Goal: Task Accomplishment & Management: Use online tool/utility

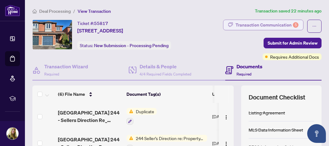
click at [276, 26] on div "Transaction Communication 5" at bounding box center [266, 25] width 63 height 10
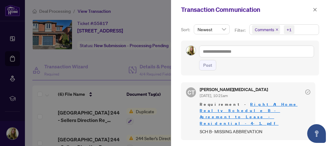
scroll to position [54, 0]
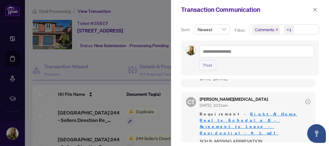
click at [159, 121] on div at bounding box center [164, 73] width 329 height 146
click at [112, 97] on div at bounding box center [164, 73] width 329 height 146
click at [314, 10] on icon "close" at bounding box center [314, 9] width 4 height 4
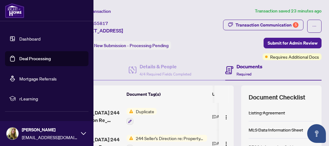
click at [24, 59] on link "Deal Processing" at bounding box center [34, 59] width 31 height 6
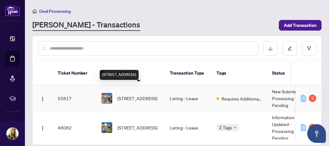
click at [139, 95] on span "[STREET_ADDRESS]" at bounding box center [137, 98] width 40 height 7
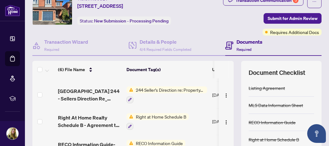
scroll to position [15, 0]
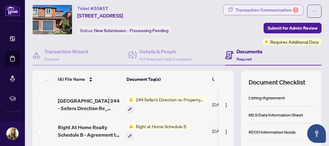
click at [266, 11] on div "Transaction Communication 5" at bounding box center [266, 10] width 63 height 10
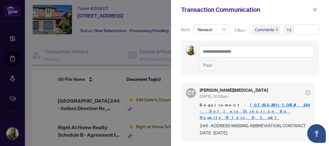
click at [91, 98] on div at bounding box center [164, 73] width 329 height 146
click at [139, 105] on div at bounding box center [164, 73] width 329 height 146
drag, startPoint x: 315, startPoint y: 9, endPoint x: 278, endPoint y: 23, distance: 39.5
click at [315, 10] on icon "close" at bounding box center [314, 9] width 3 height 3
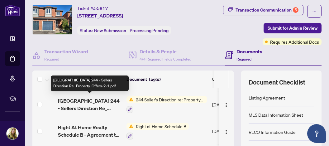
click at [101, 98] on span "[GEOGRAPHIC_DATA] 244 - Sellers Direction Re_ Property_Offers-2-1.pdf" at bounding box center [89, 104] width 63 height 15
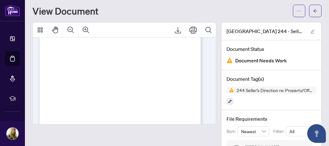
scroll to position [39, 0]
